Goal: Transaction & Acquisition: Purchase product/service

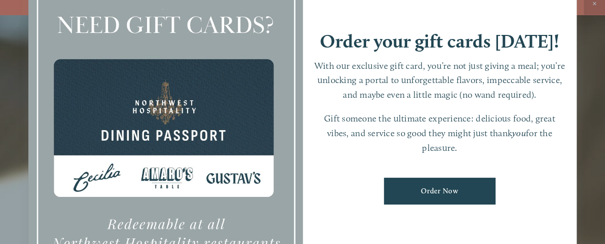
scroll to position [8, 0]
click at [424, 201] on link "Order Now" at bounding box center [440, 191] width 112 height 27
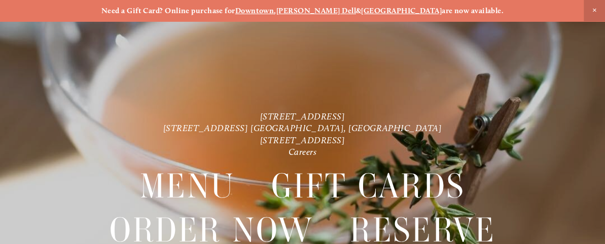
scroll to position [21, 0]
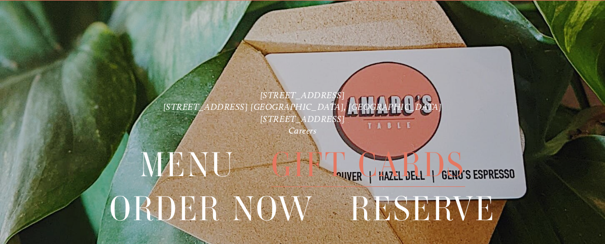
click at [333, 172] on span "Gift Cards" at bounding box center [368, 165] width 194 height 44
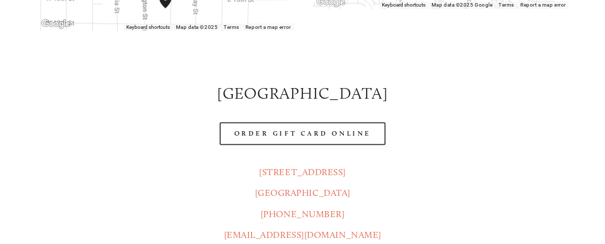
scroll to position [605, 0]
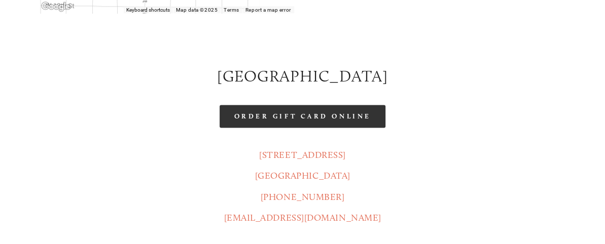
click at [305, 105] on link "Order Gift Card Online" at bounding box center [302, 116] width 165 height 23
